Goal: Transaction & Acquisition: Purchase product/service

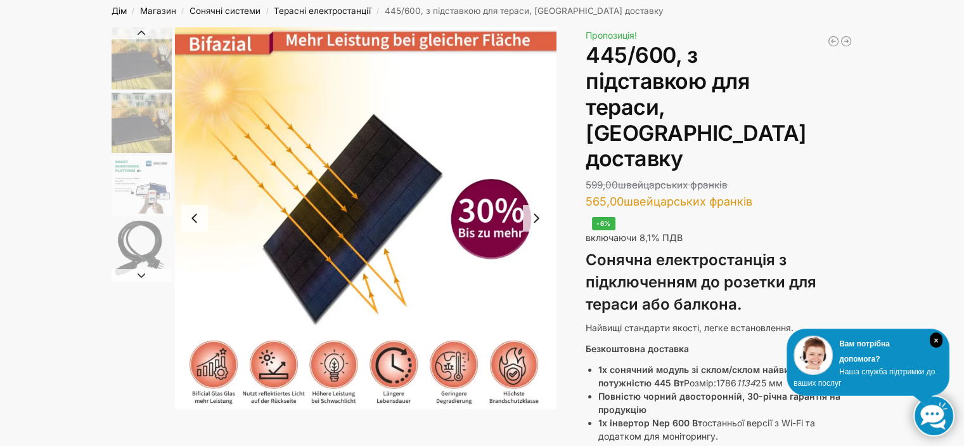
scroll to position [127, 0]
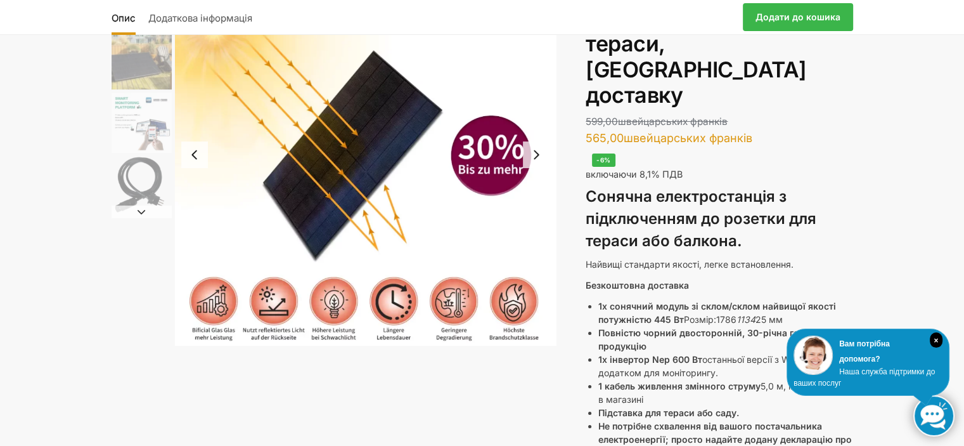
click at [370, 172] on img "5 / 11" at bounding box center [366, 155] width 382 height 382
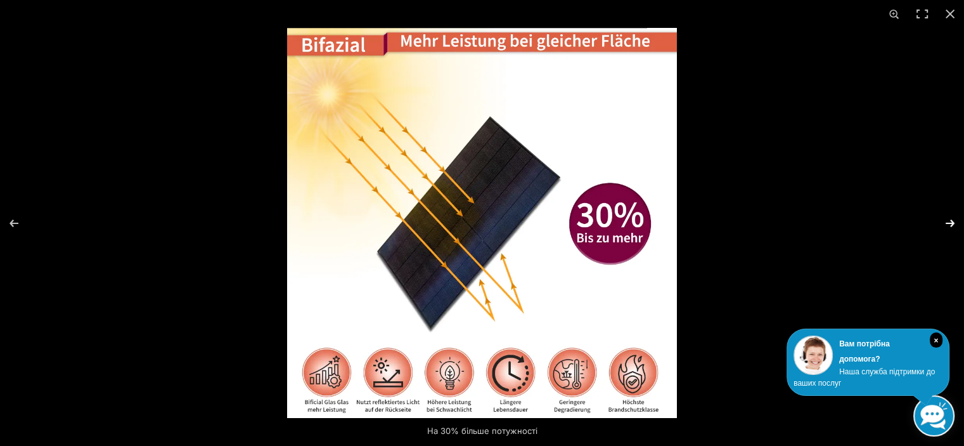
click at [951, 221] on button "Далі (стрілка праворуч)" at bounding box center [942, 222] width 44 height 63
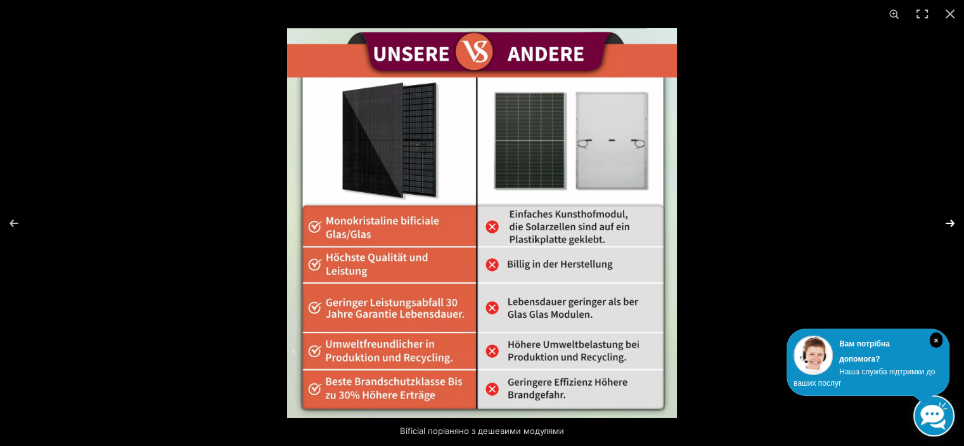
click at [950, 221] on button "Далі (стрілка праворуч)" at bounding box center [942, 222] width 44 height 63
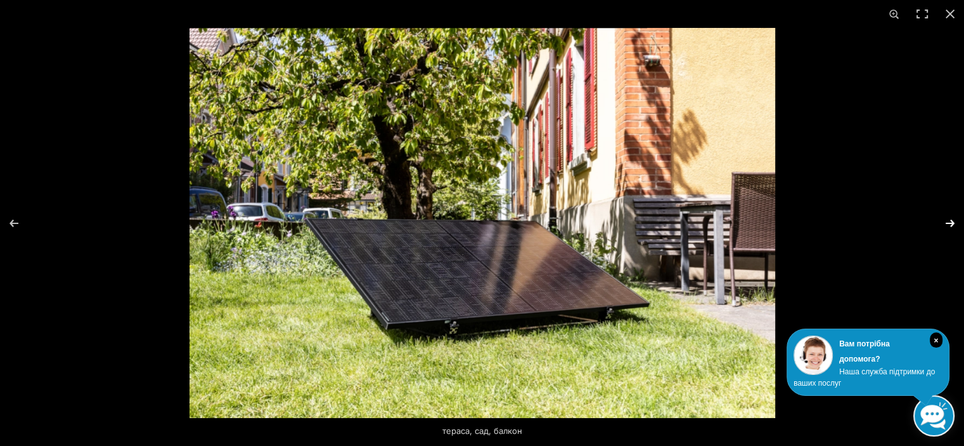
click at [949, 220] on button "Далі (стрілка праворуч)" at bounding box center [942, 222] width 44 height 63
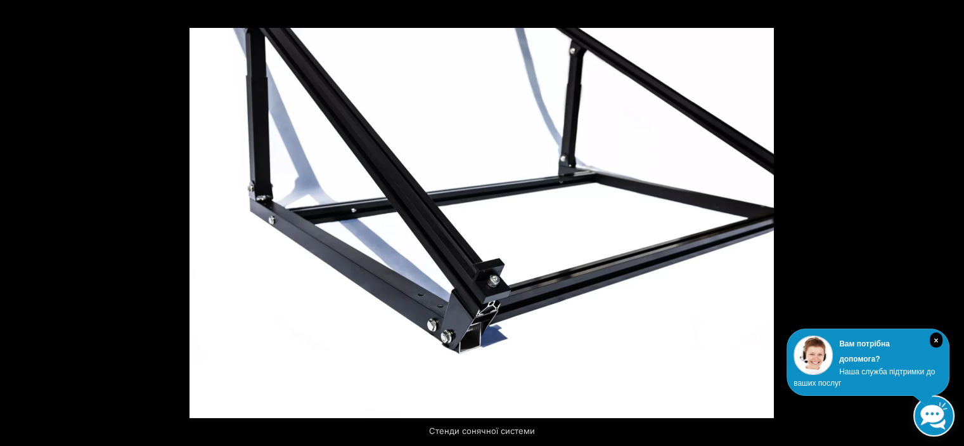
click at [948, 219] on button "Далі (стрілка праворуч)" at bounding box center [942, 222] width 44 height 63
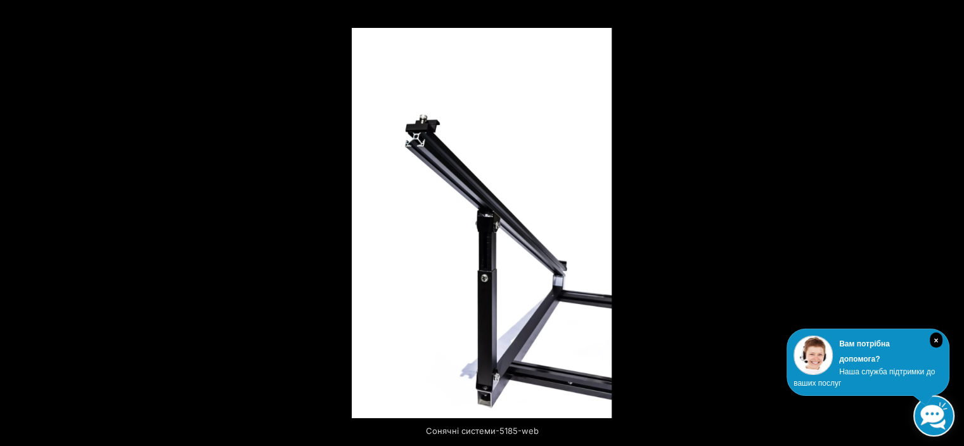
click at [948, 219] on button "Далі (стрілка праворуч)" at bounding box center [942, 222] width 44 height 63
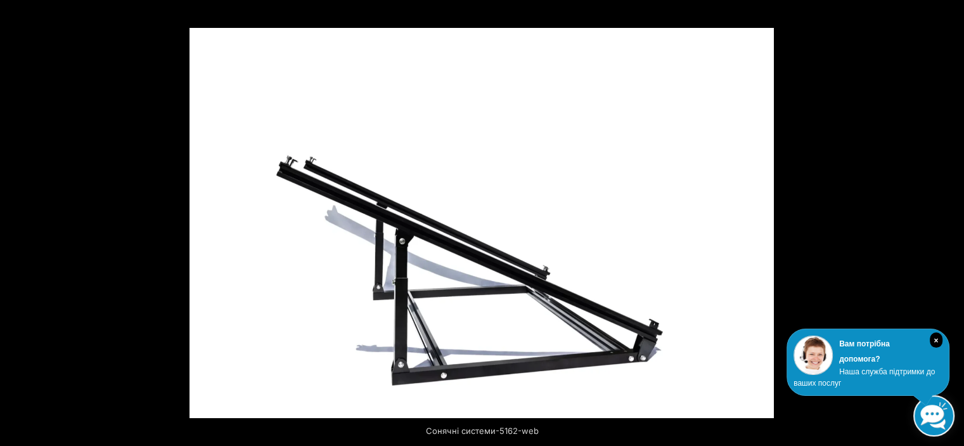
click at [948, 219] on button "Далі (стрілка праворуч)" at bounding box center [942, 222] width 44 height 63
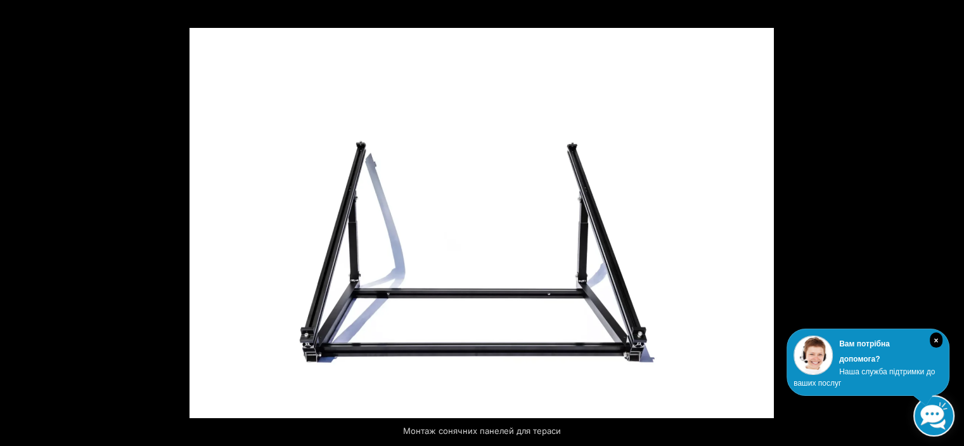
click at [948, 219] on button "Далі (стрілка праворуч)" at bounding box center [942, 222] width 44 height 63
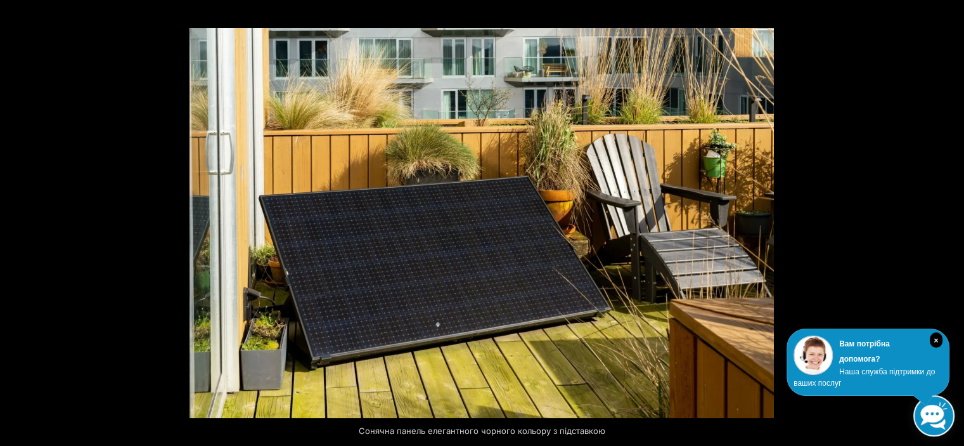
click at [948, 10] on button "Закрити (Esc)" at bounding box center [950, 14] width 28 height 28
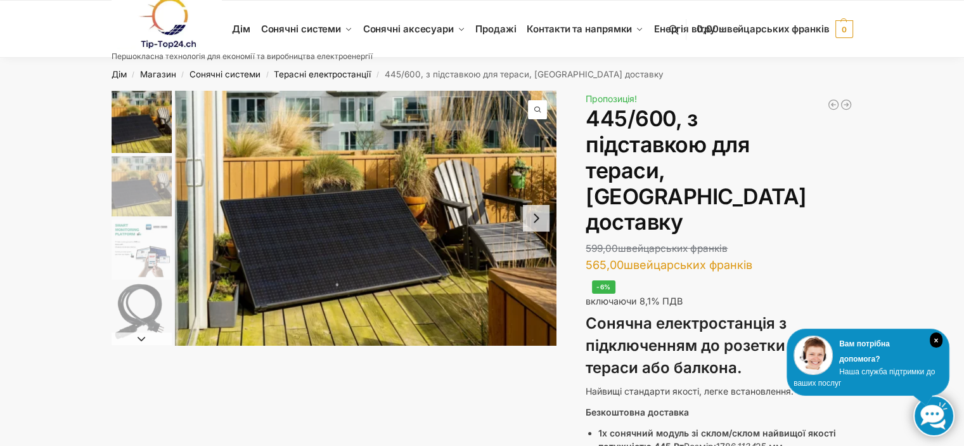
click at [310, 27] on link at bounding box center [242, 22] width 261 height 51
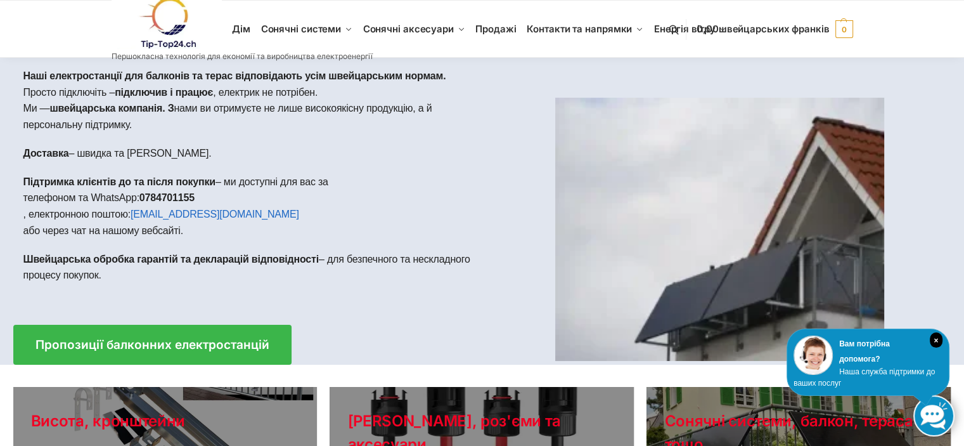
click at [351, 27] on link at bounding box center [242, 22] width 261 height 51
click at [340, 27] on link at bounding box center [242, 22] width 261 height 51
click at [289, 29] on link at bounding box center [242, 22] width 261 height 51
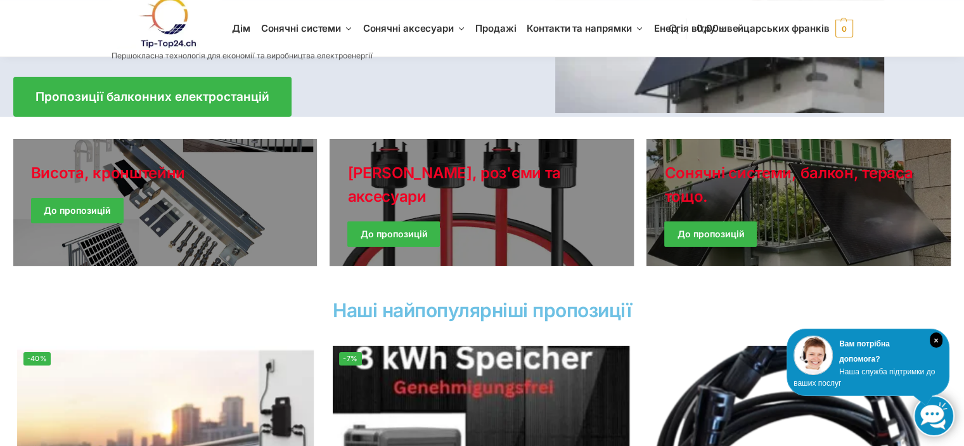
scroll to position [317, 0]
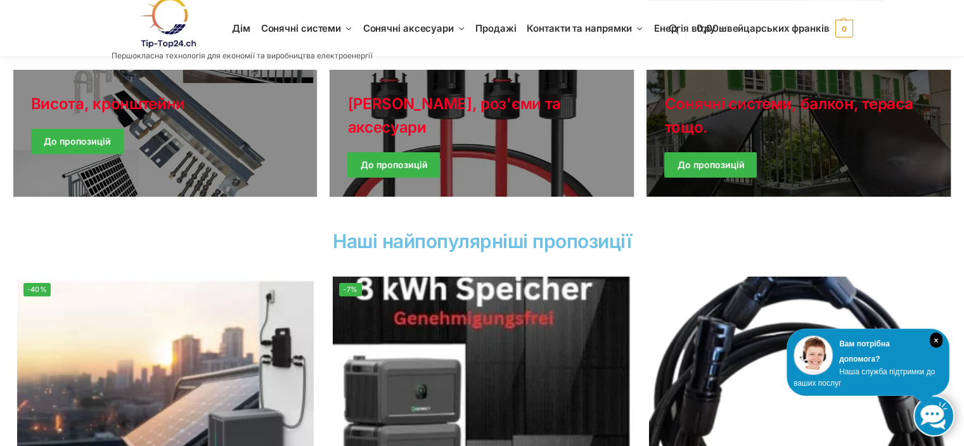
click at [692, 161] on link "Зимові куртки" at bounding box center [799, 133] width 304 height 127
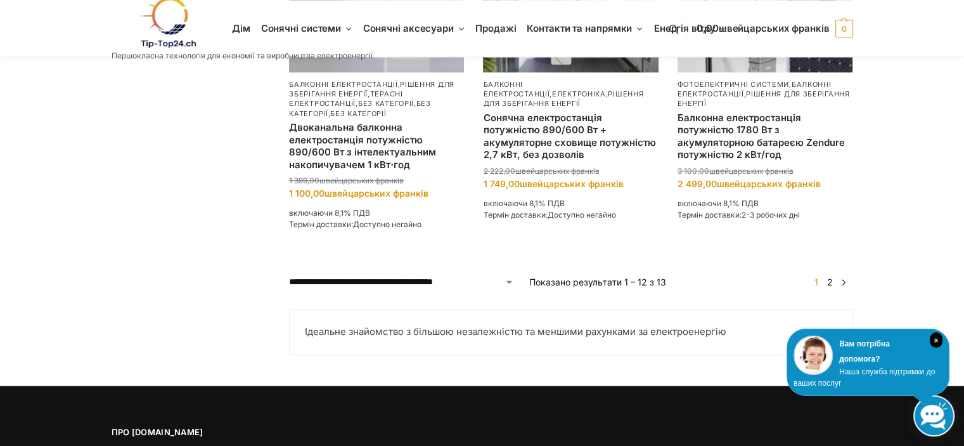
scroll to position [1331, 0]
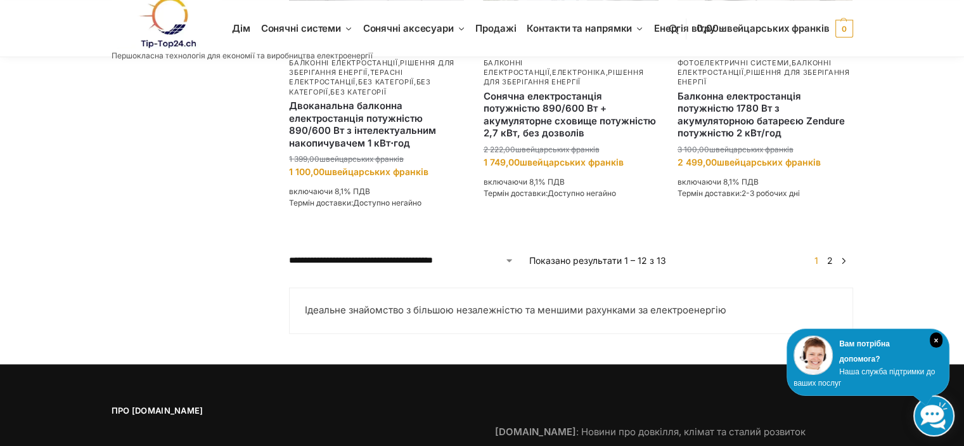
click at [829, 261] on font "2" at bounding box center [830, 260] width 6 height 11
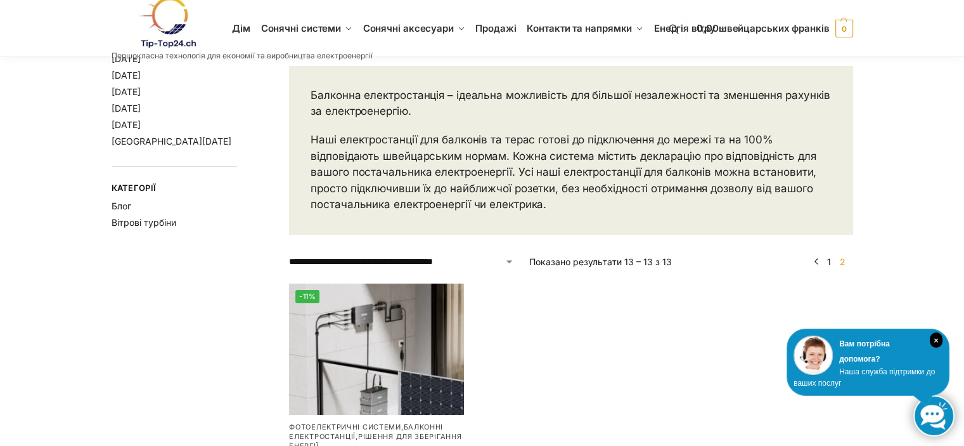
scroll to position [190, 0]
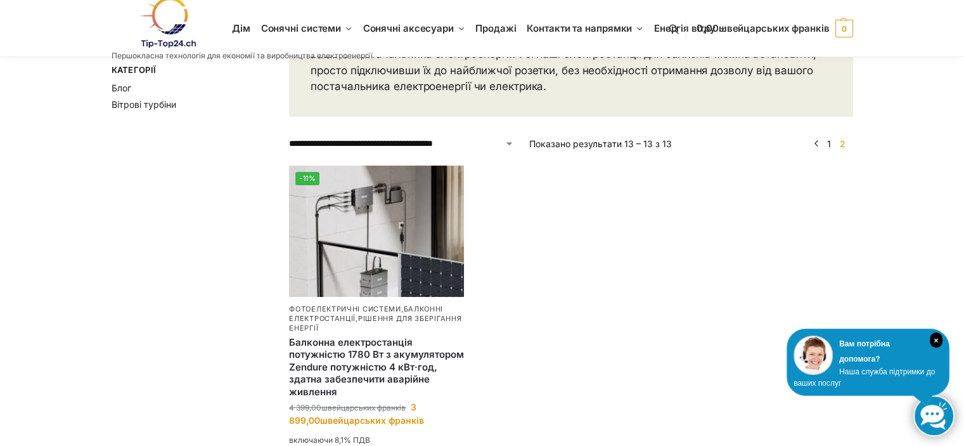
click at [829, 143] on font "1" at bounding box center [829, 143] width 4 height 11
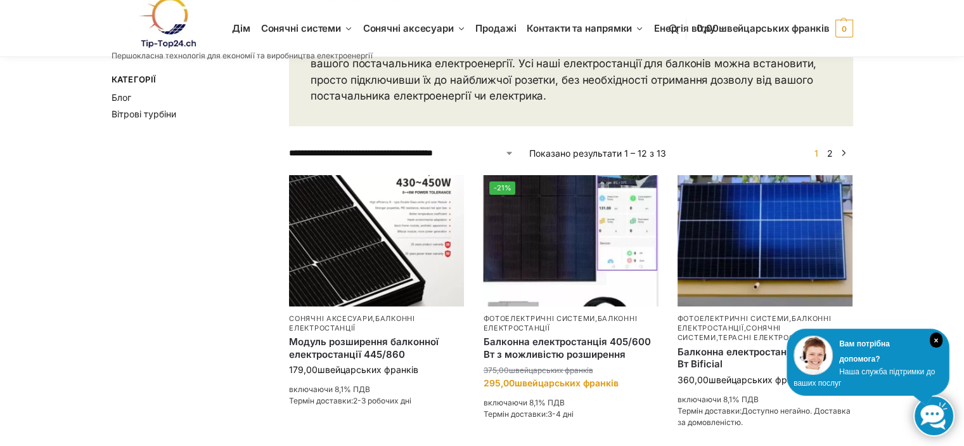
scroll to position [190, 0]
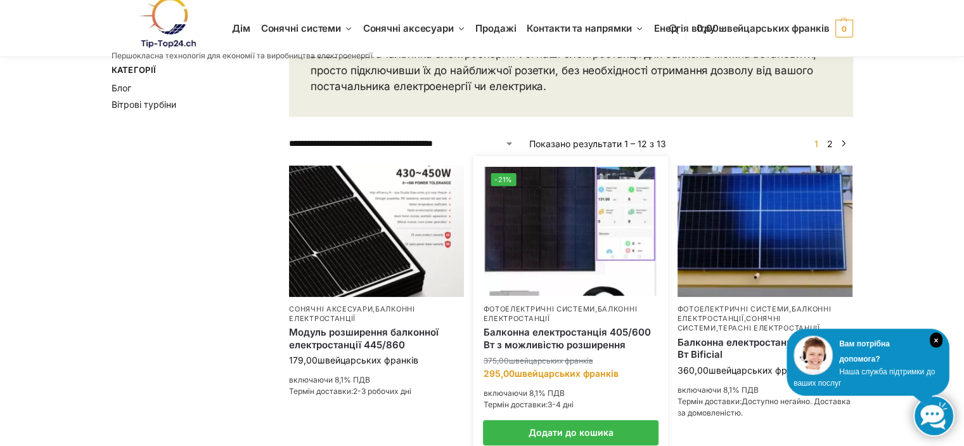
click at [553, 207] on img at bounding box center [571, 230] width 172 height 129
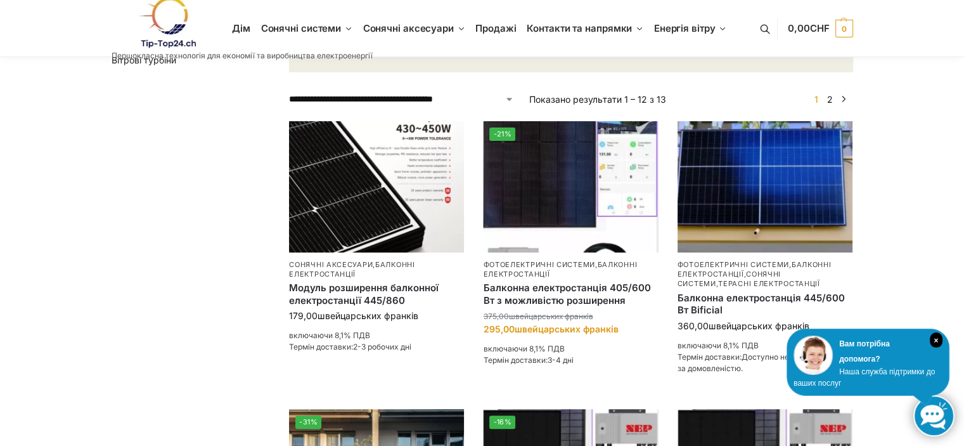
scroll to position [254, 0]
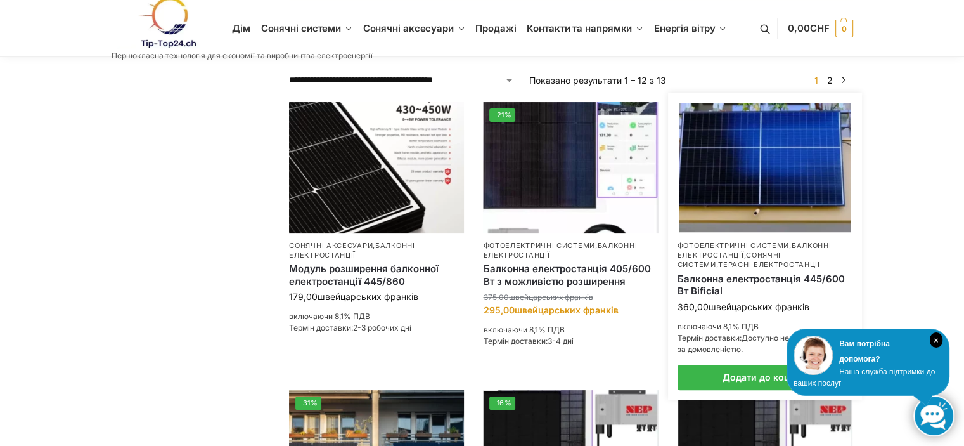
click at [749, 185] on img at bounding box center [765, 167] width 172 height 129
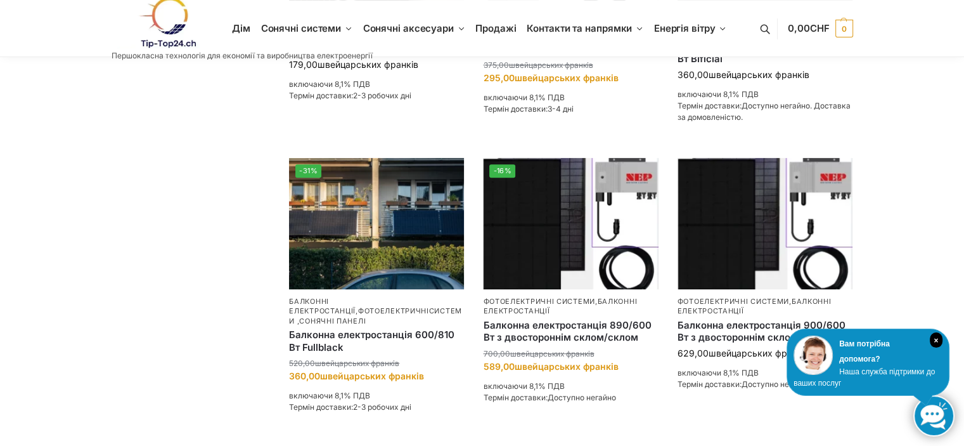
scroll to position [507, 0]
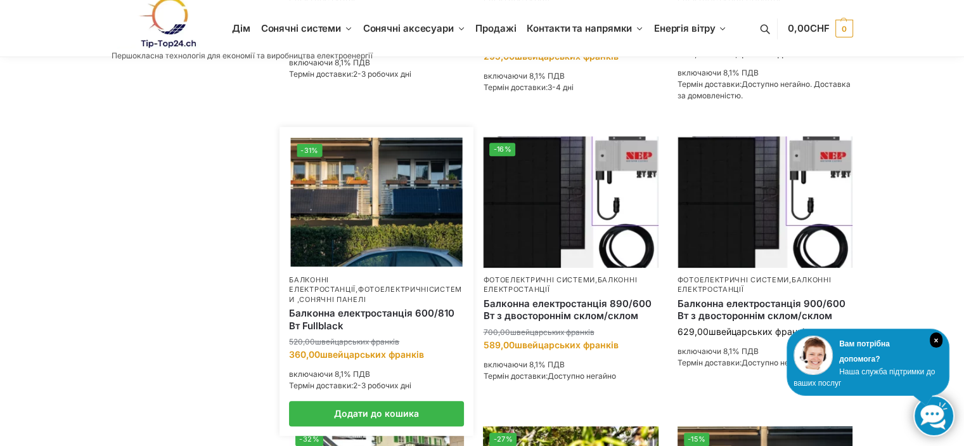
click at [353, 216] on img at bounding box center [377, 202] width 172 height 129
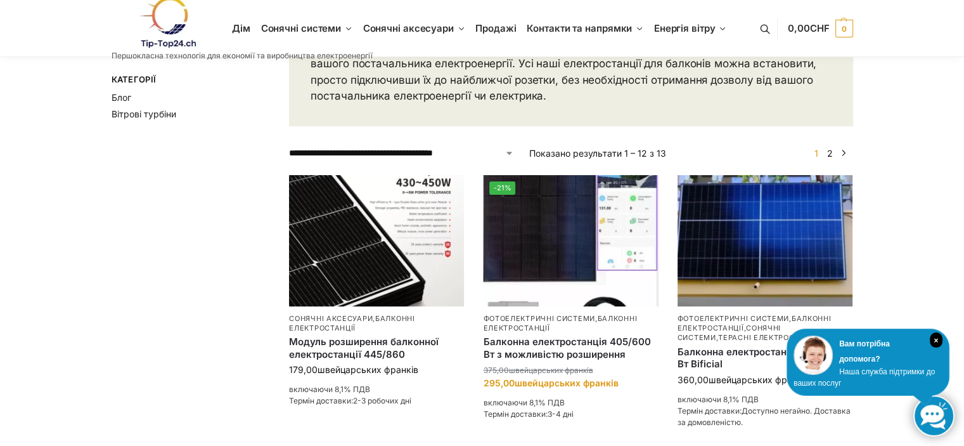
scroll to position [190, 0]
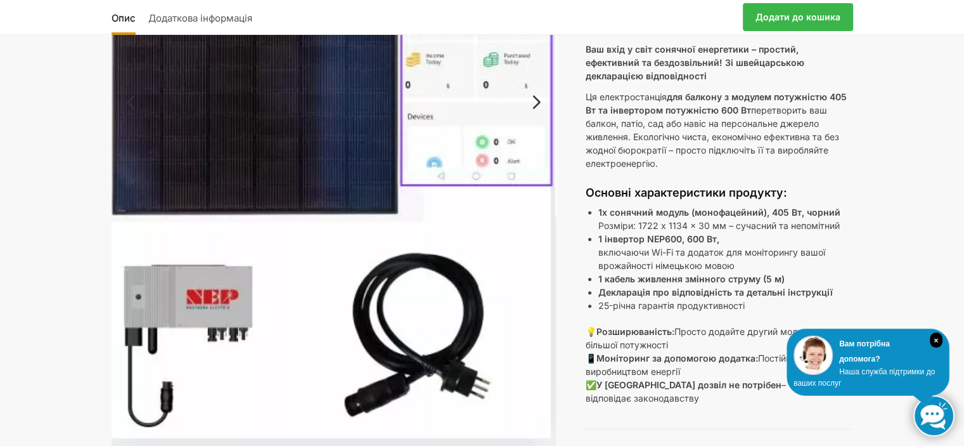
scroll to position [317, 0]
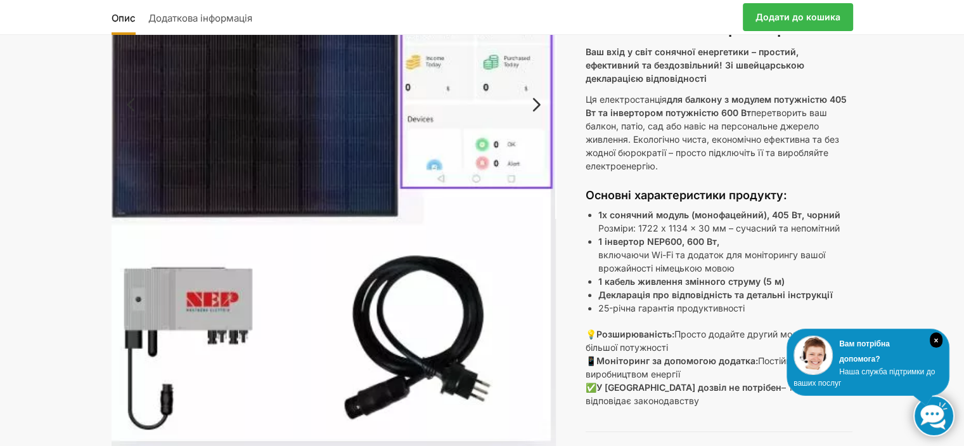
click at [538, 105] on link "Далі" at bounding box center [535, 111] width 42 height 13
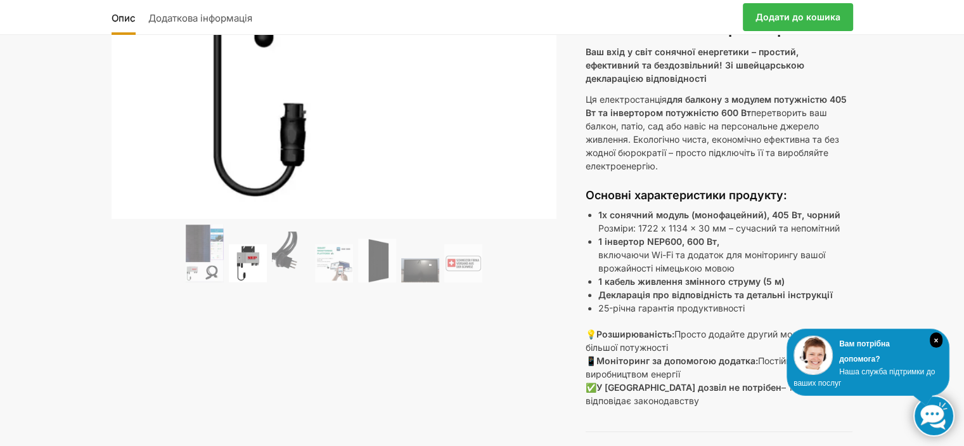
scroll to position [190, 0]
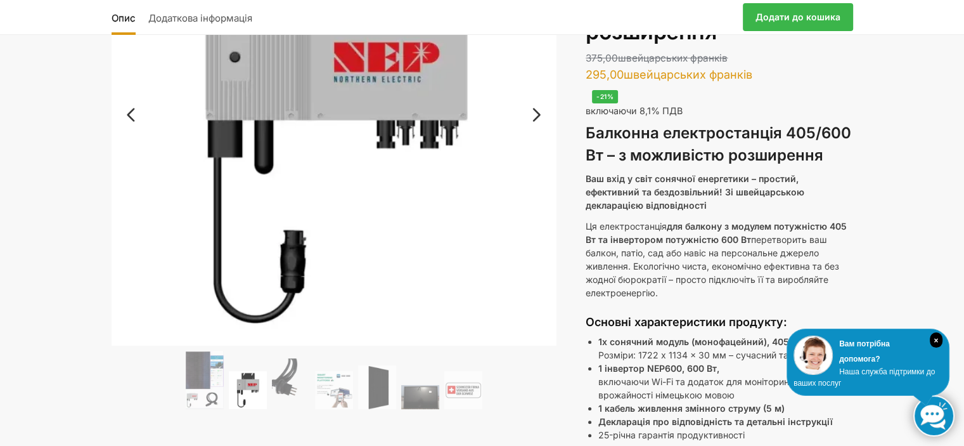
click at [540, 121] on link "Далі" at bounding box center [535, 121] width 42 height 13
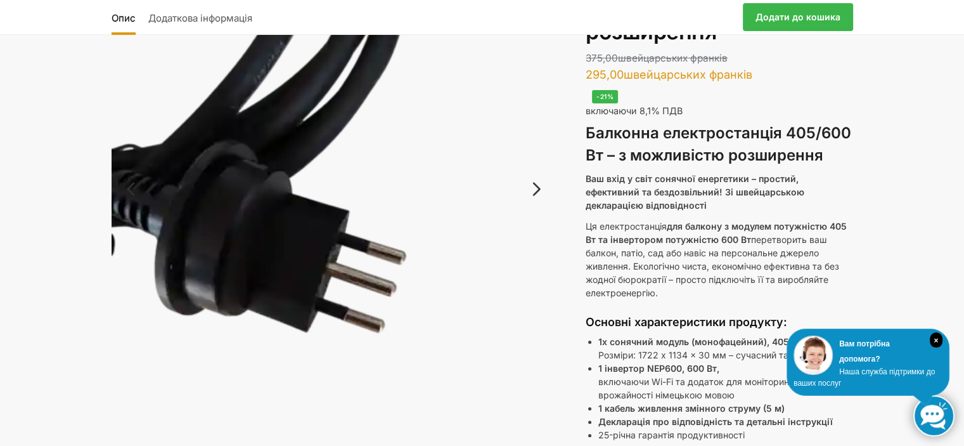
drag, startPoint x: 543, startPoint y: 157, endPoint x: 538, endPoint y: 184, distance: 28.2
click at [536, 183] on div "🔍 Попередній Далі" at bounding box center [334, 230] width 445 height 660
click at [540, 189] on link "Далі" at bounding box center [535, 195] width 42 height 13
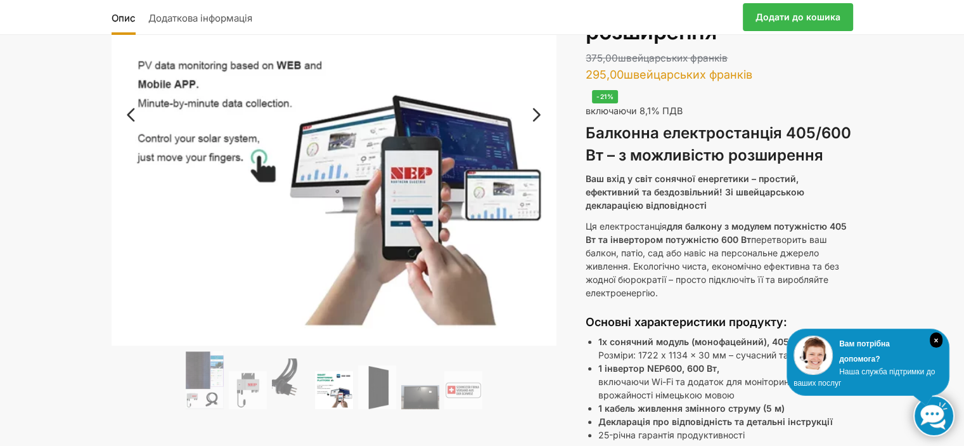
click at [540, 115] on link "Далі" at bounding box center [535, 121] width 42 height 13
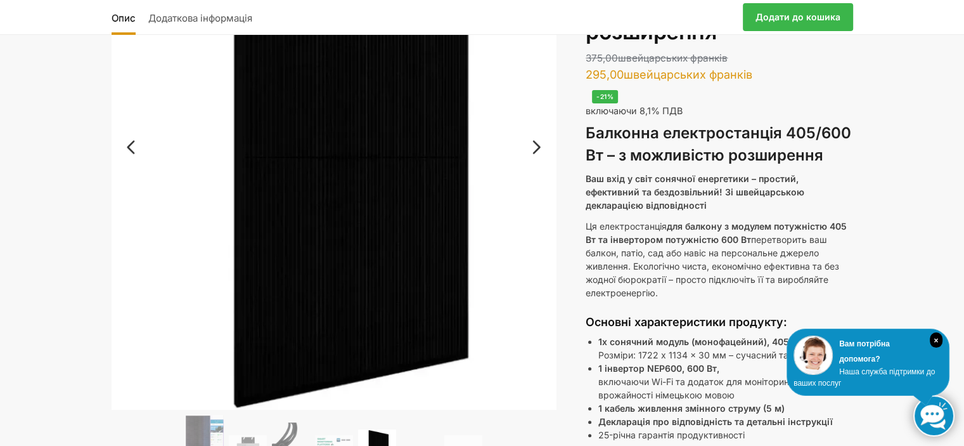
click at [536, 147] on link "Далі" at bounding box center [535, 153] width 42 height 13
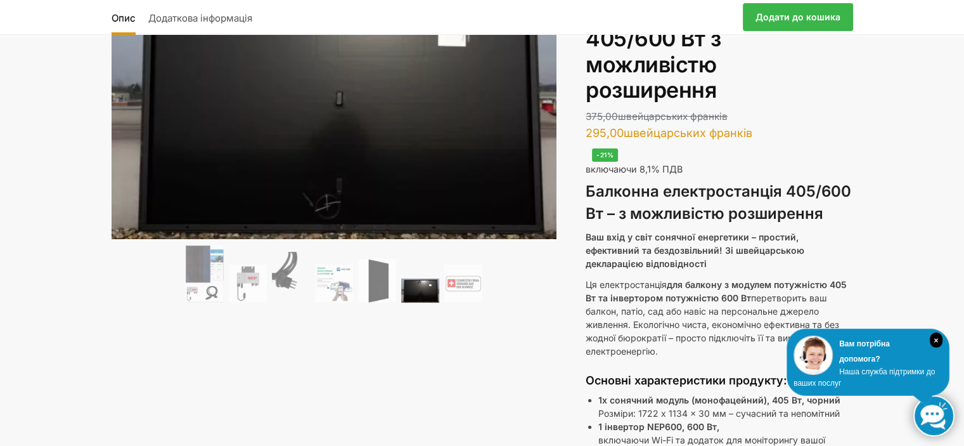
scroll to position [63, 0]
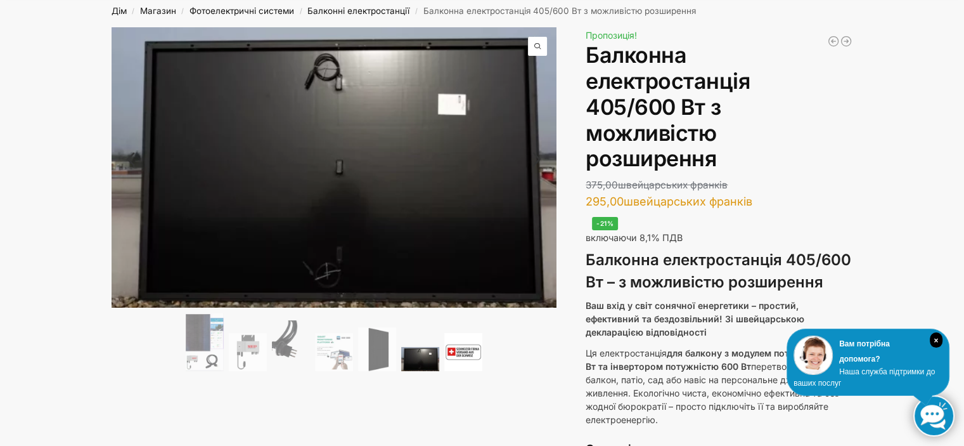
click at [456, 355] on img at bounding box center [463, 352] width 38 height 38
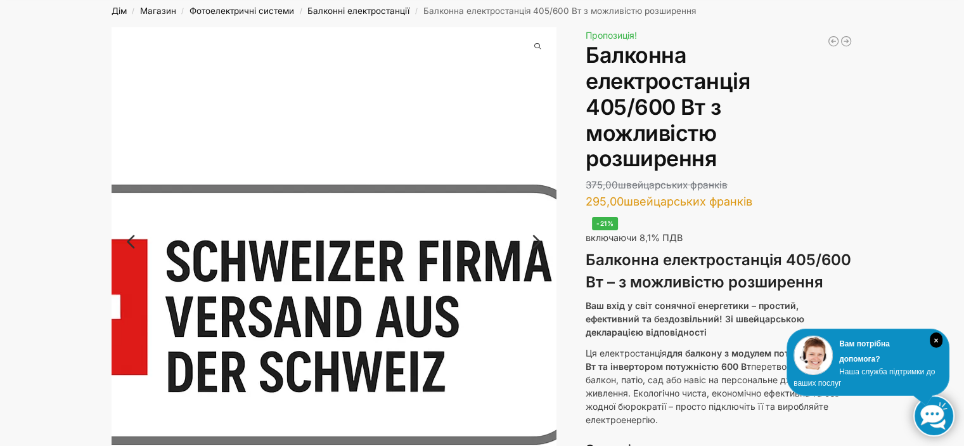
scroll to position [0, 0]
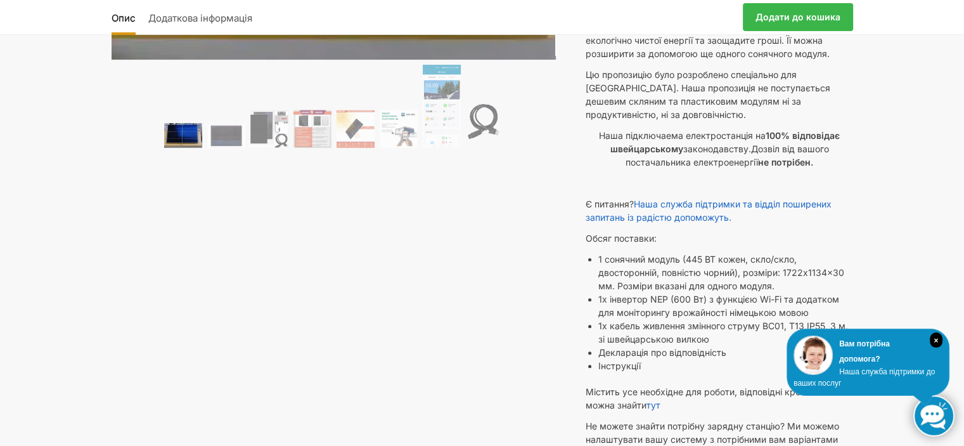
scroll to position [317, 0]
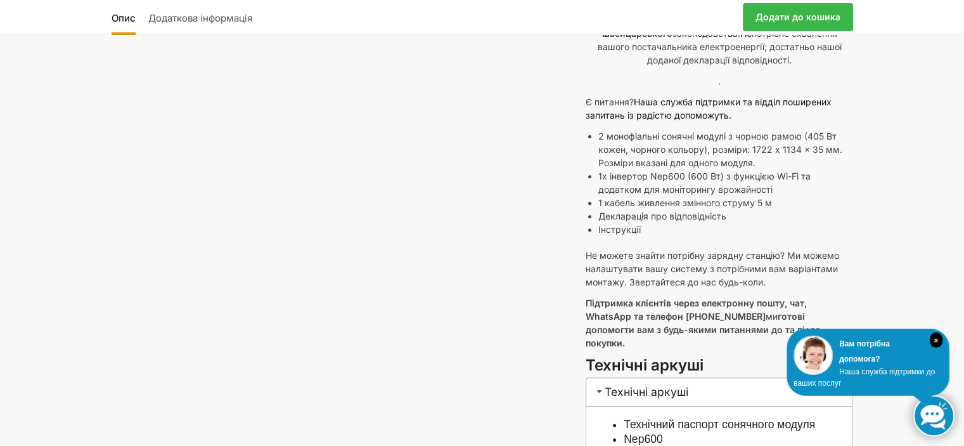
scroll to position [507, 0]
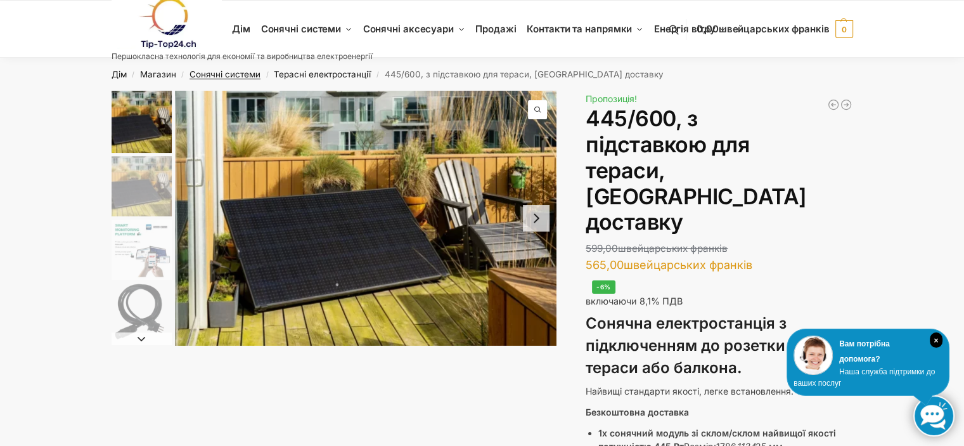
click at [221, 72] on font "Сонячні системи" at bounding box center [225, 74] width 71 height 10
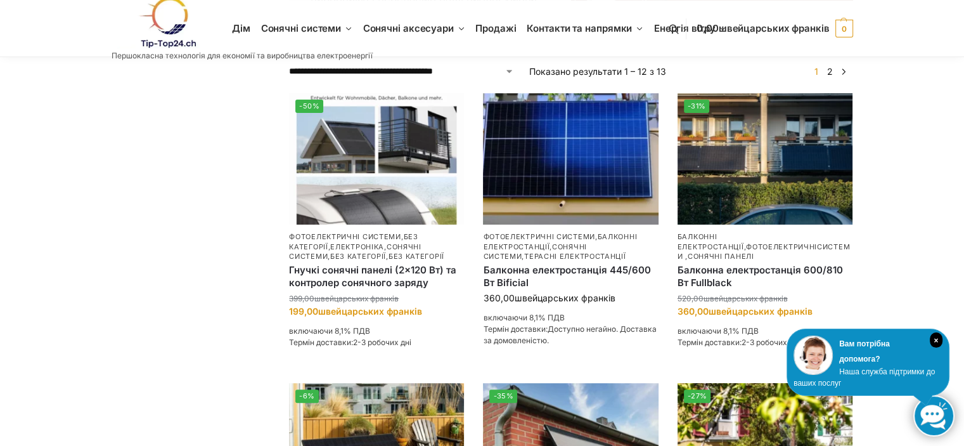
scroll to position [317, 0]
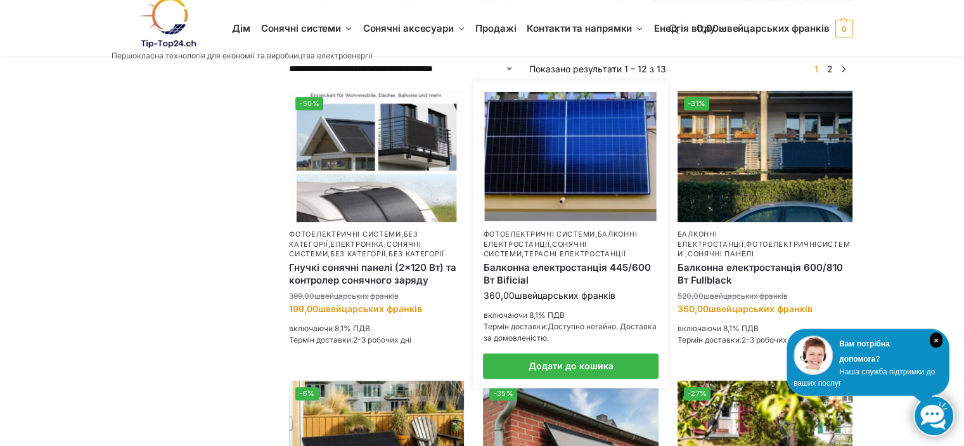
click at [534, 230] on font "балконні електростанції" at bounding box center [560, 239] width 154 height 18
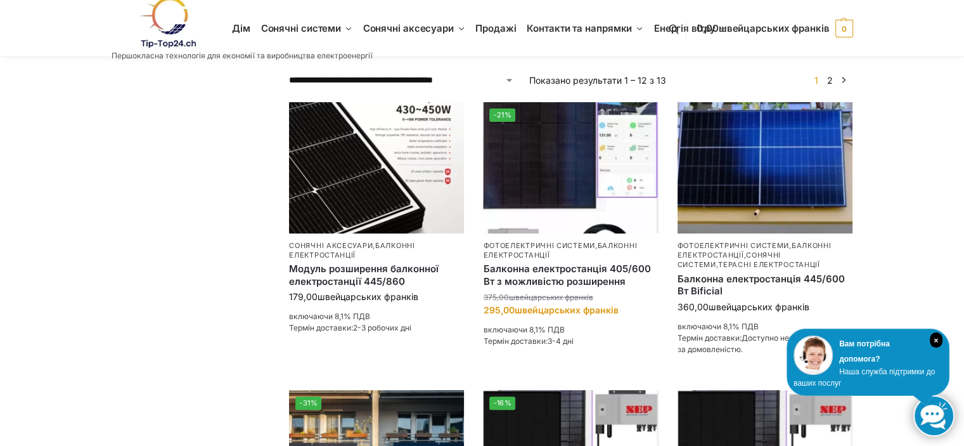
scroll to position [317, 0]
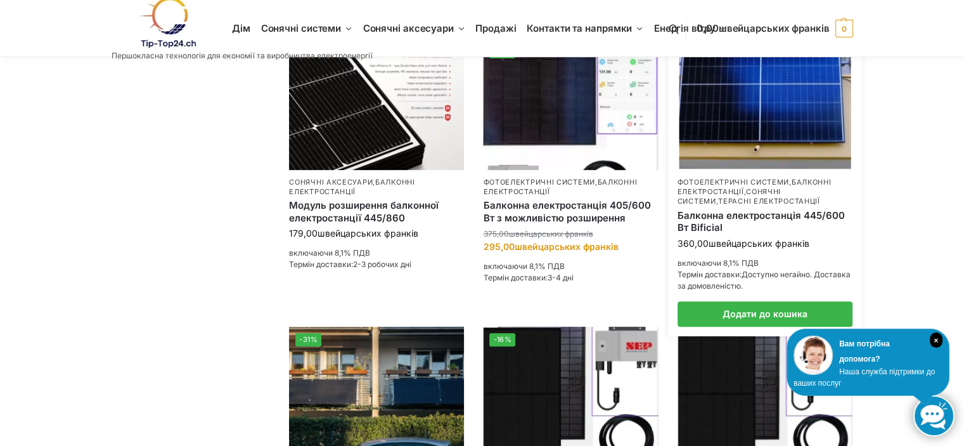
click at [739, 193] on font "балконні електростанції" at bounding box center [755, 187] width 154 height 18
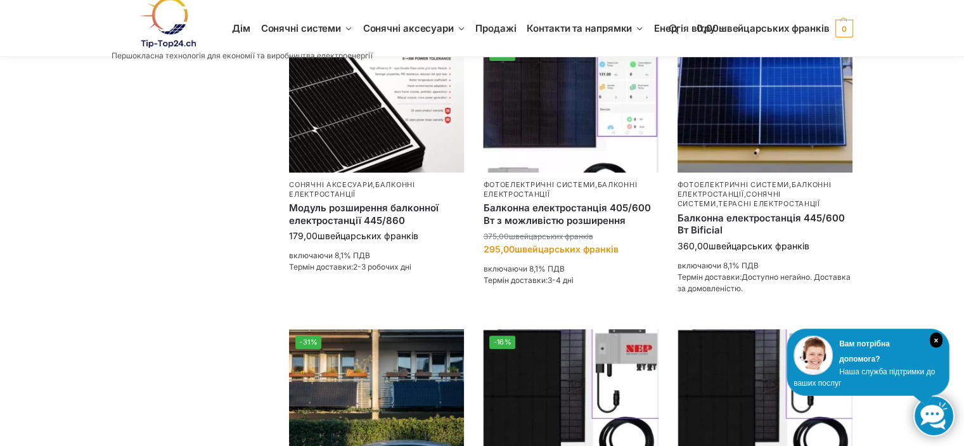
scroll to position [317, 0]
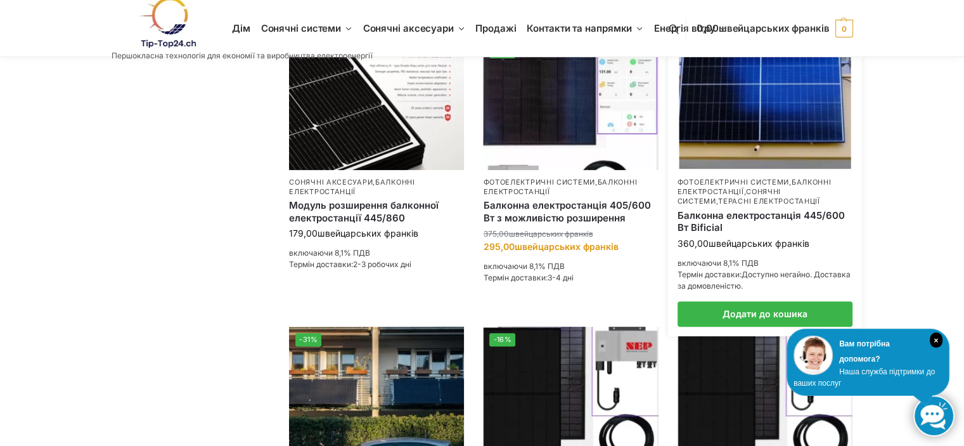
click at [756, 186] on p "Фотоелектричні системи , балконні електростанції , сонячні системи , терасні ел…" at bounding box center [765, 192] width 175 height 29
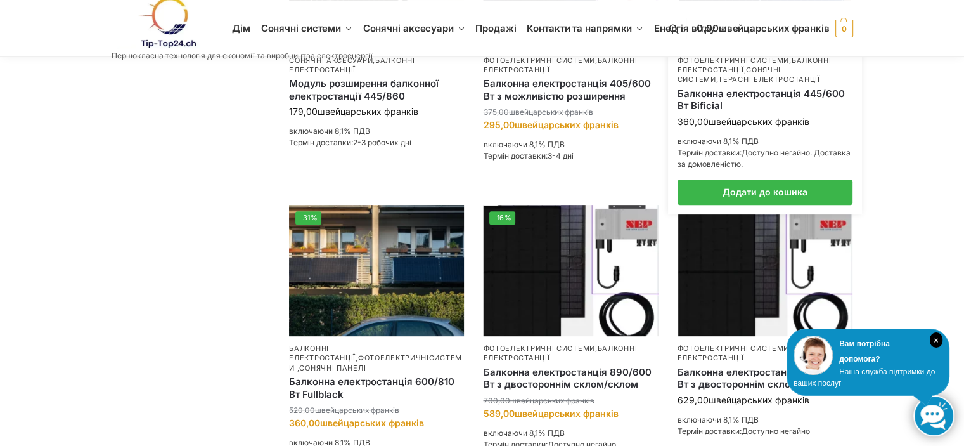
scroll to position [444, 0]
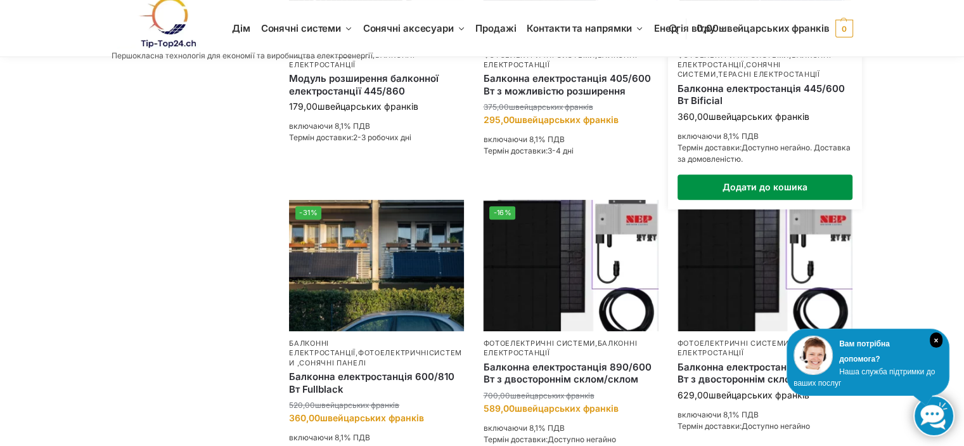
click at [767, 186] on link "Додати до кошика" at bounding box center [765, 186] width 175 height 25
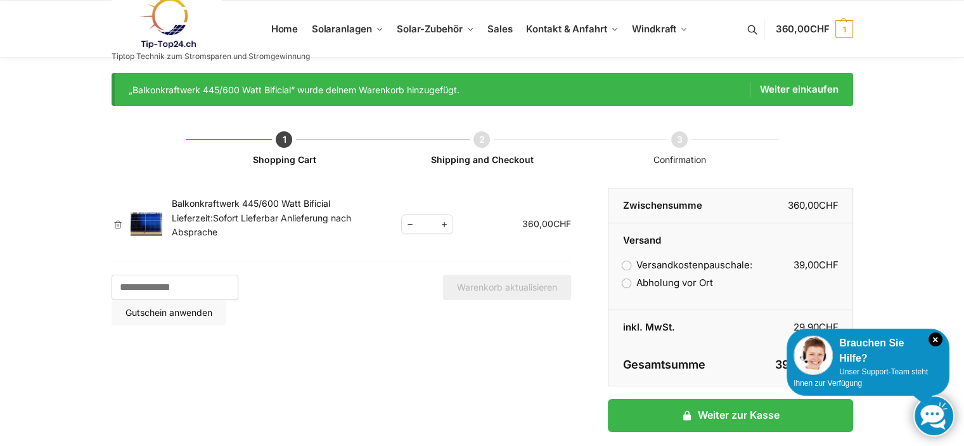
click at [223, 202] on link "Balkonkraftwerk 445/600 Watt Bificial" at bounding box center [251, 203] width 159 height 11
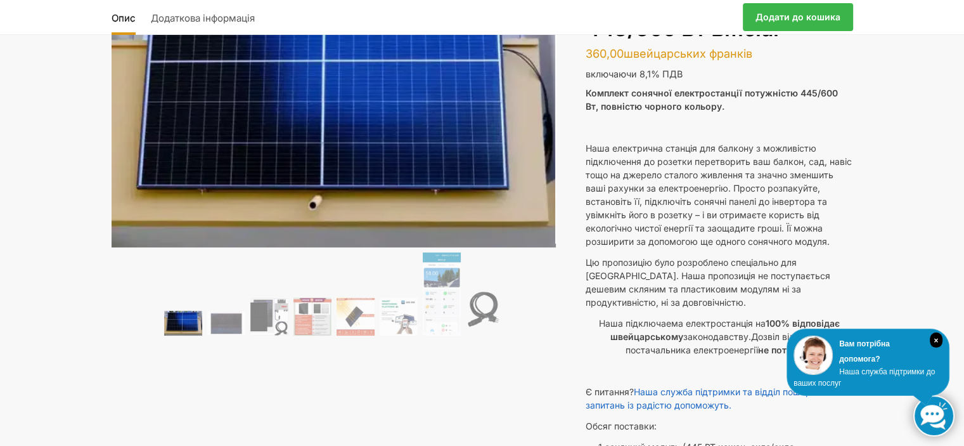
scroll to position [63, 0]
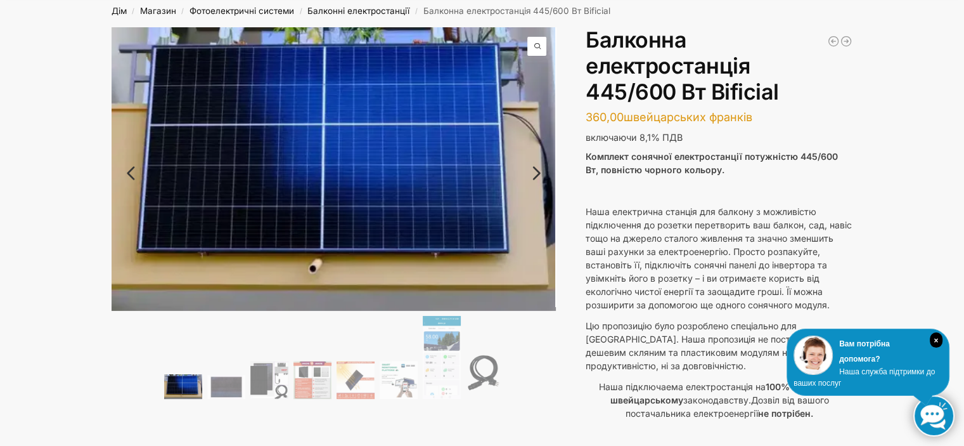
click at [536, 173] on link "Далі" at bounding box center [535, 179] width 42 height 13
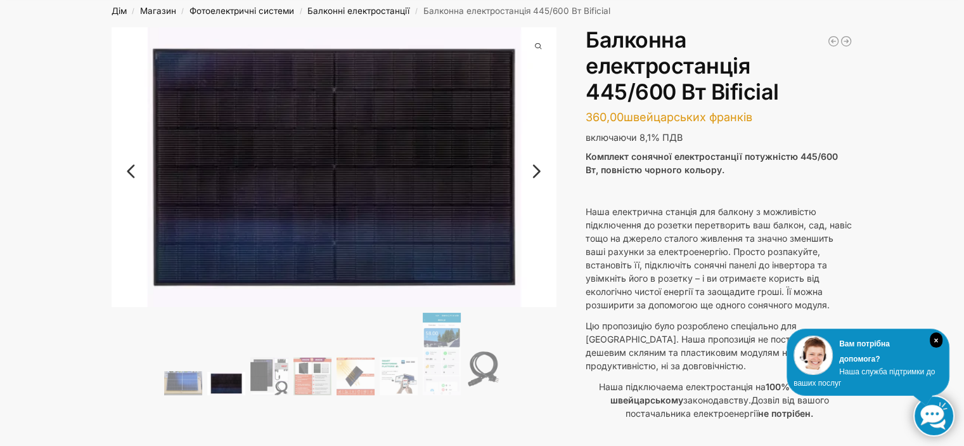
click at [536, 172] on link "Далі" at bounding box center [535, 177] width 42 height 13
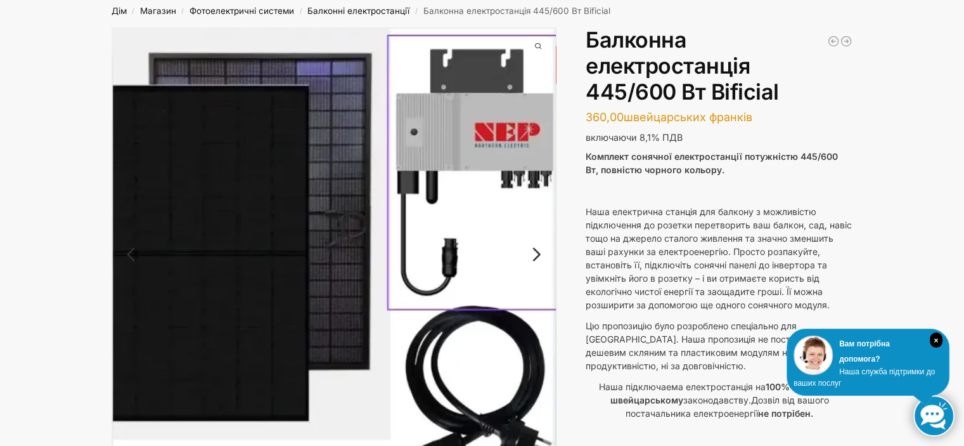
click at [541, 256] on link "Далі" at bounding box center [535, 260] width 42 height 13
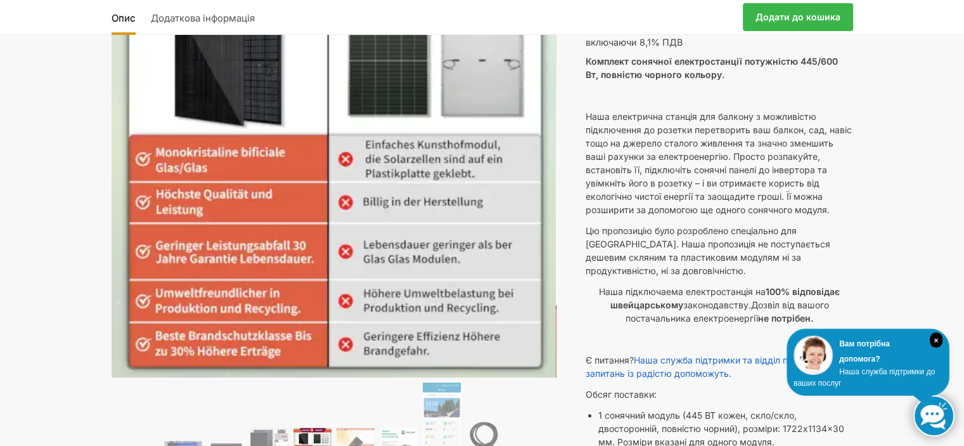
scroll to position [0, 0]
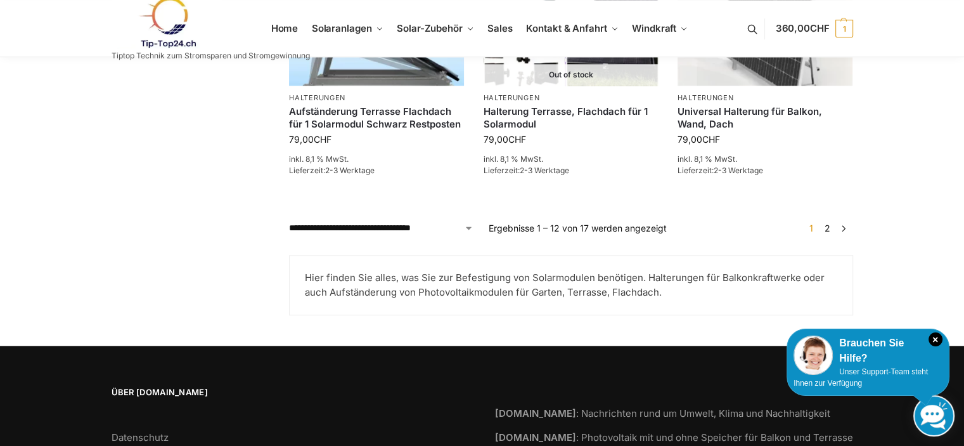
scroll to position [1268, 0]
